Goal: Navigation & Orientation: Find specific page/section

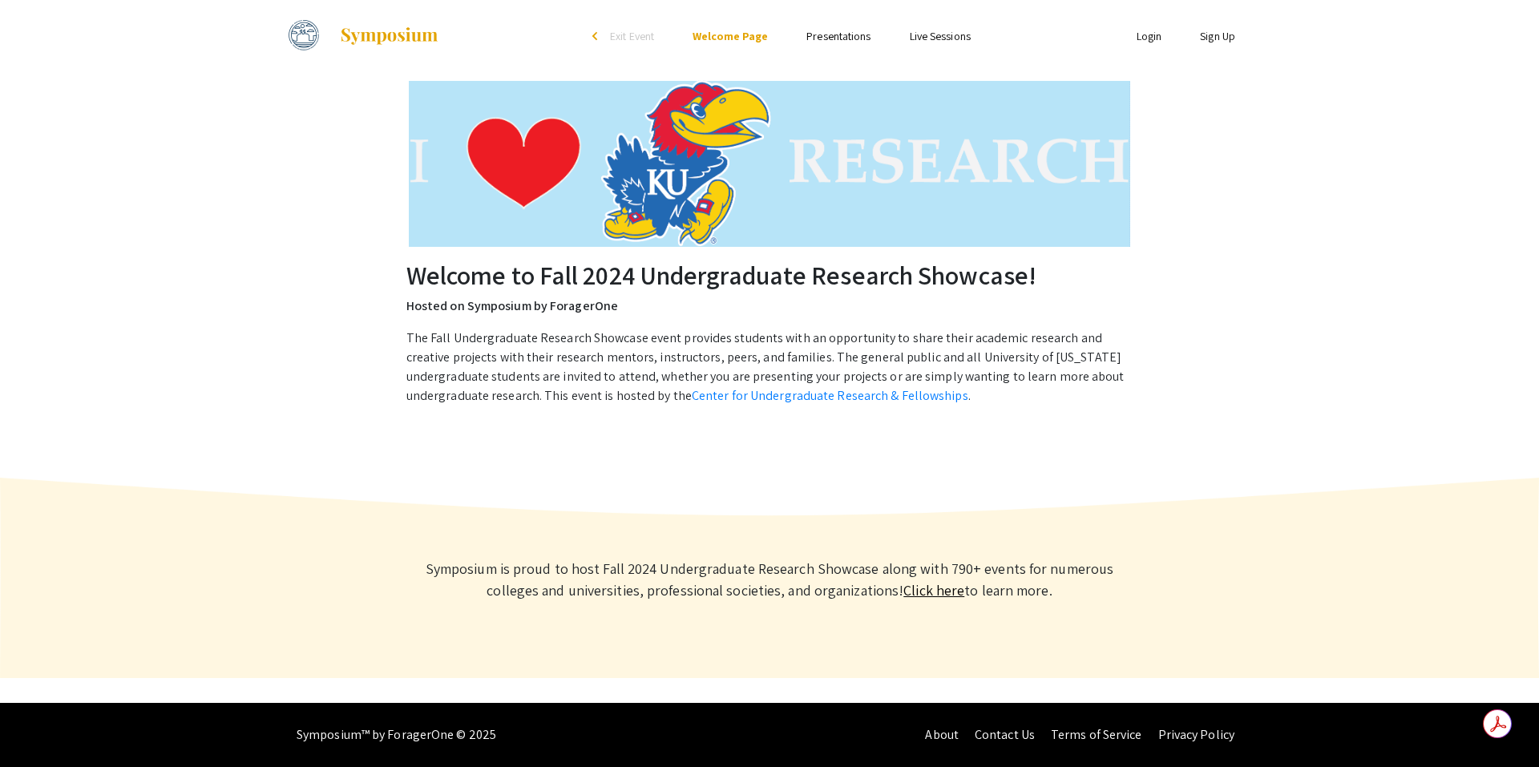
click at [835, 38] on link "Presentations" at bounding box center [838, 36] width 64 height 14
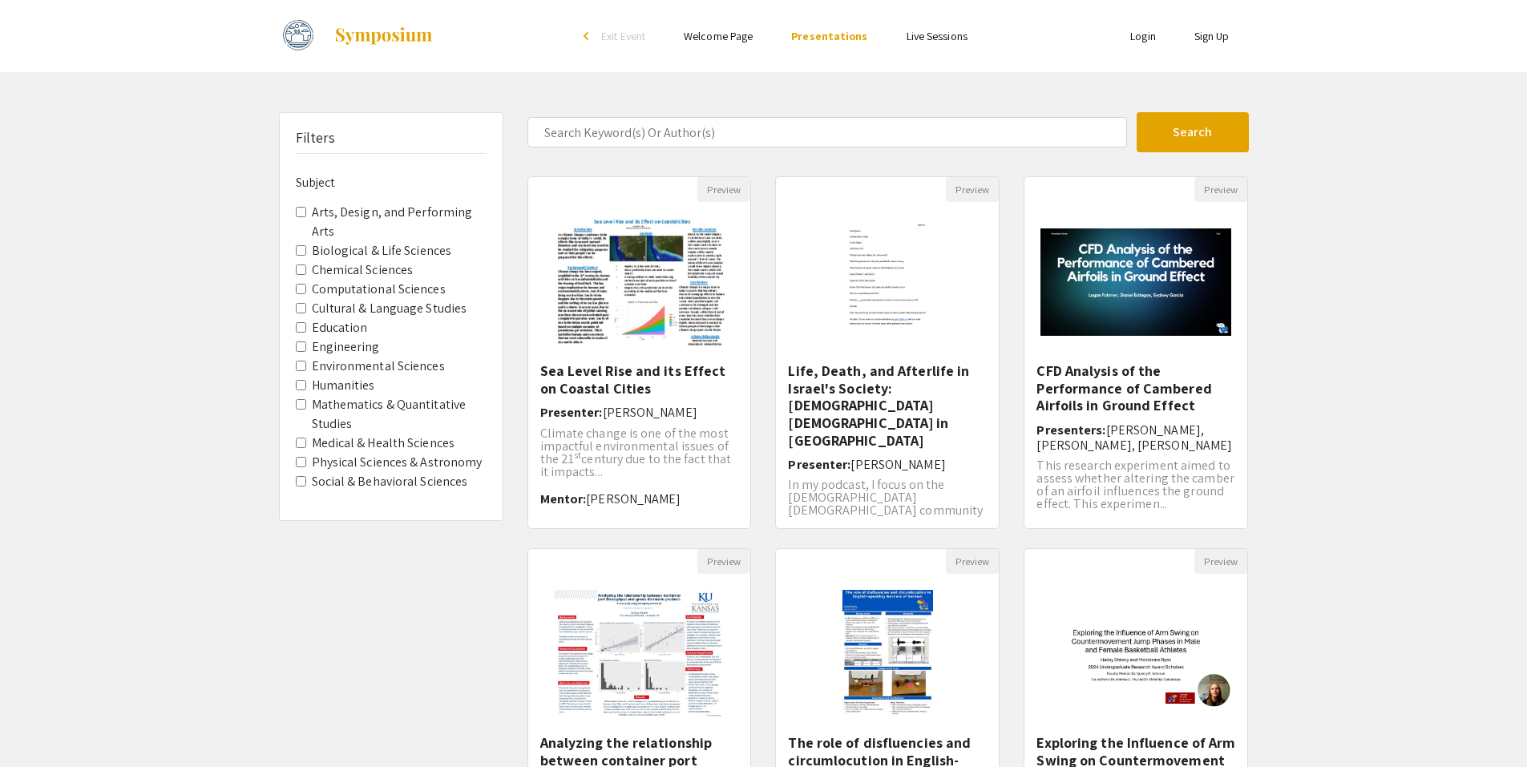
click at [933, 28] on li "Live Sessions" at bounding box center [936, 35] width 99 height 19
click at [931, 32] on link "Live Sessions" at bounding box center [937, 36] width 61 height 14
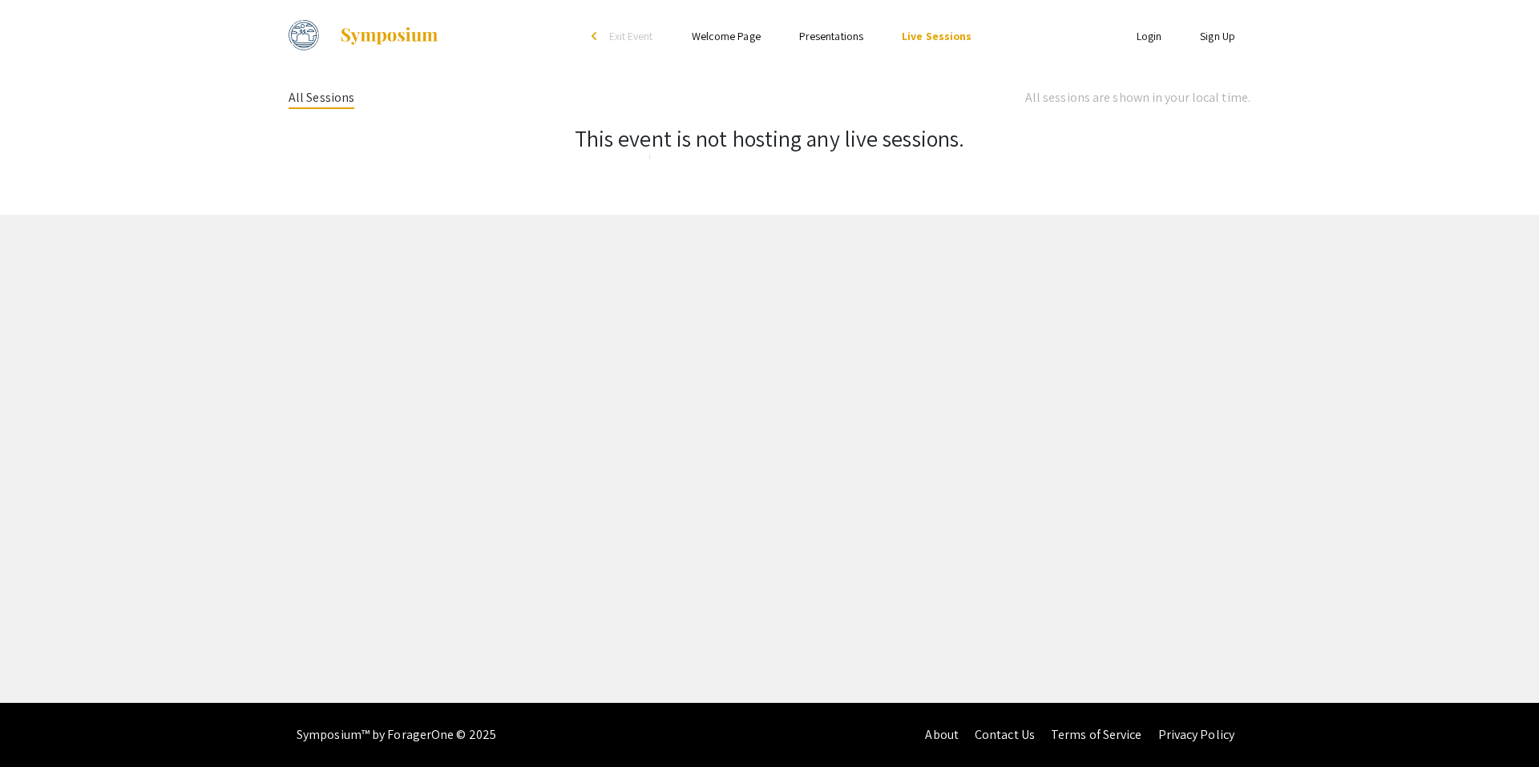
click at [854, 34] on link "Presentations" at bounding box center [831, 36] width 64 height 14
